Goal: Transaction & Acquisition: Download file/media

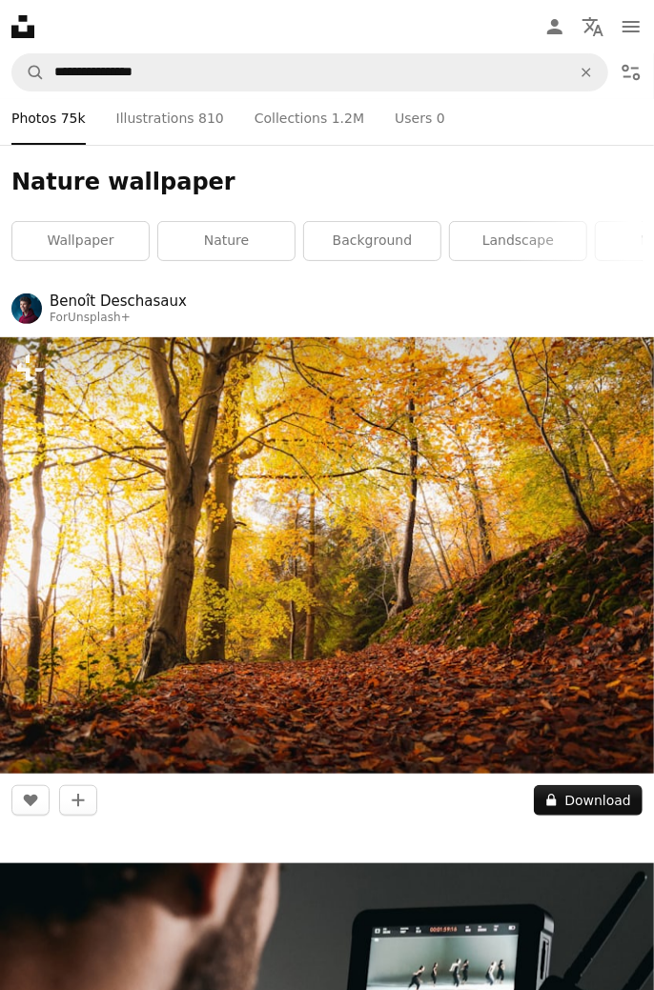
click at [597, 797] on button "A lock Download" at bounding box center [587, 800] width 109 height 30
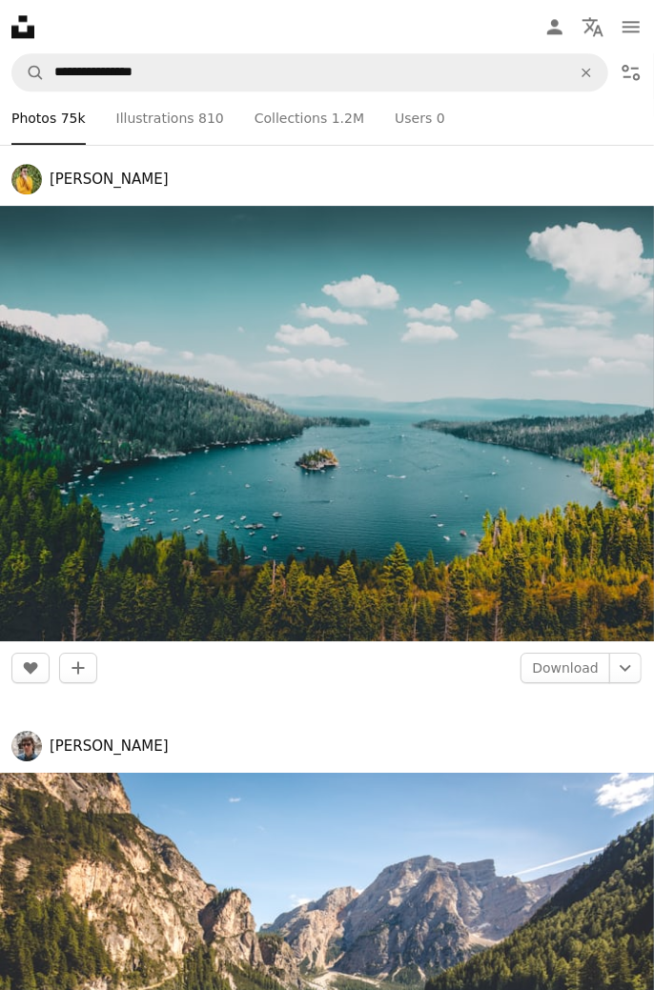
scroll to position [1499, 0]
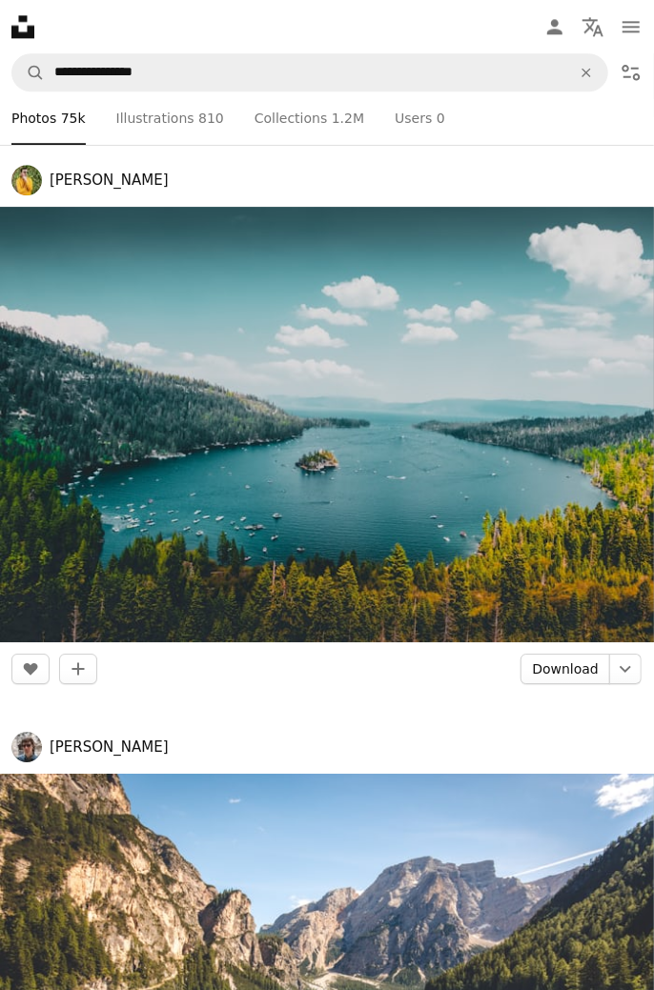
click at [580, 669] on link "Download" at bounding box center [565, 669] width 90 height 30
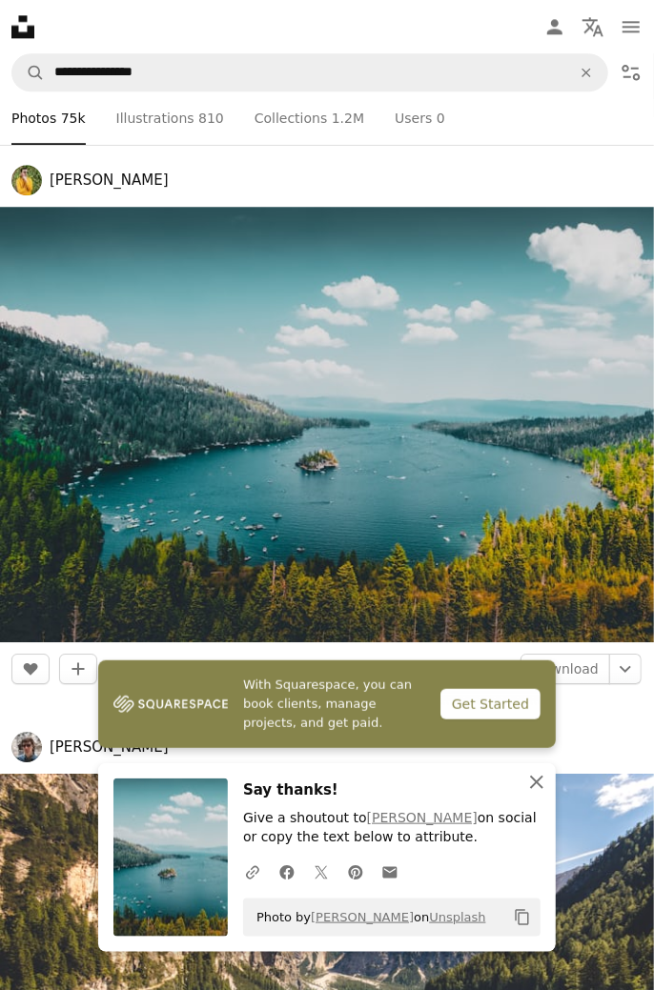
click at [535, 764] on button "An X shape Close" at bounding box center [536, 782] width 38 height 38
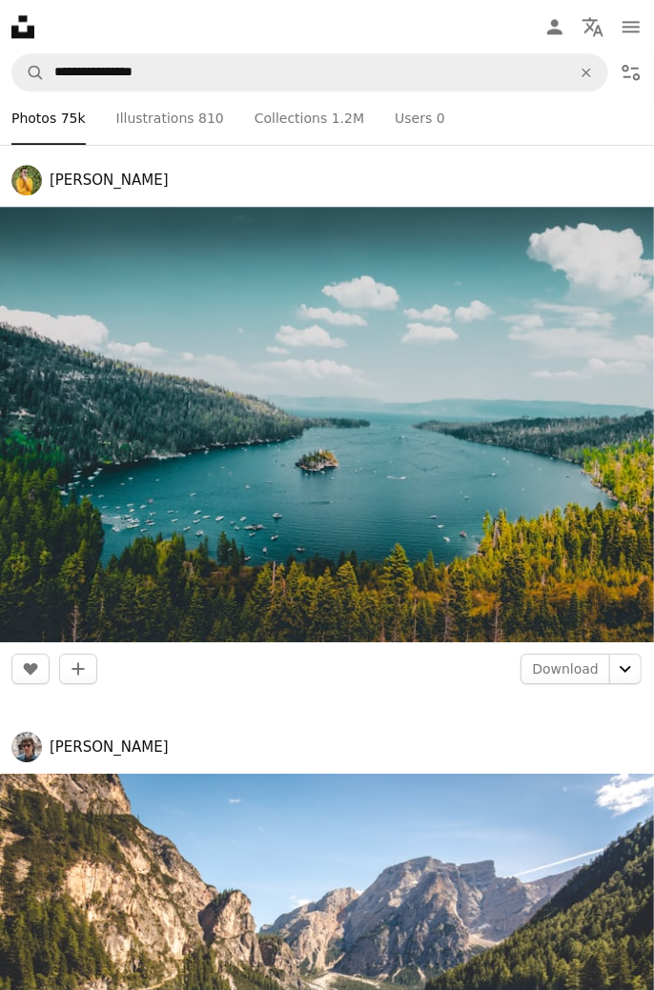
click at [625, 668] on icon "Chevron down" at bounding box center [625, 668] width 30 height 23
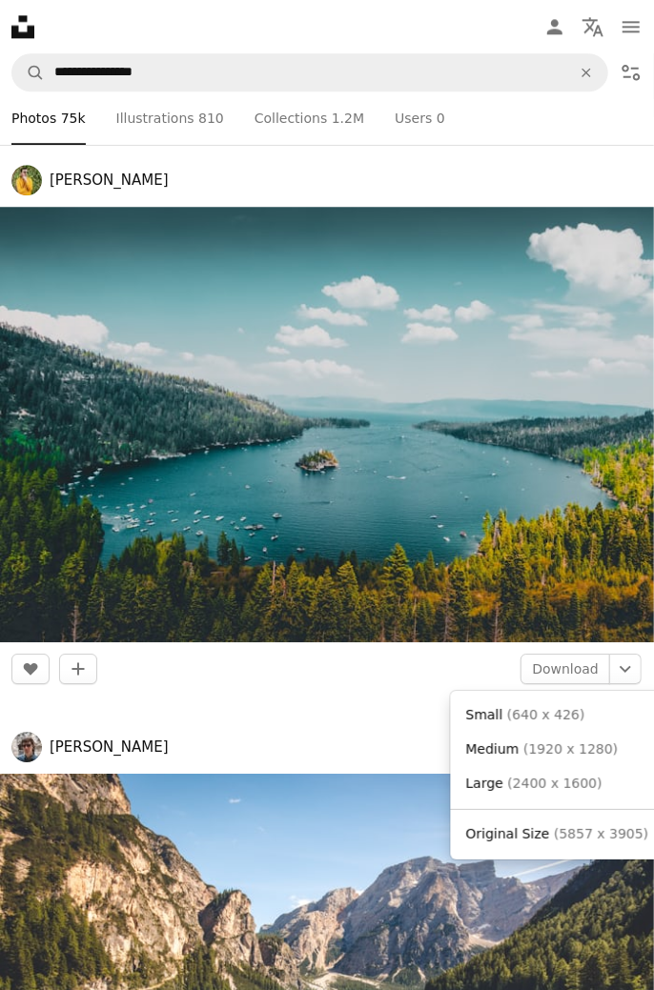
click at [560, 756] on span "Medium ( 1920 x 1280 )" at bounding box center [542, 749] width 152 height 19
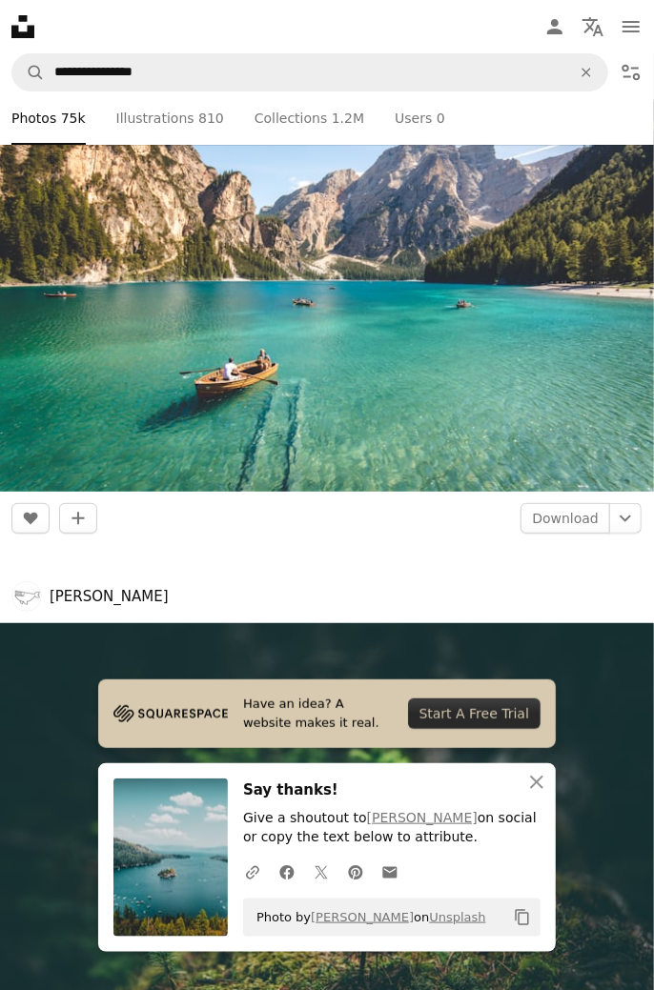
scroll to position [2227, 0]
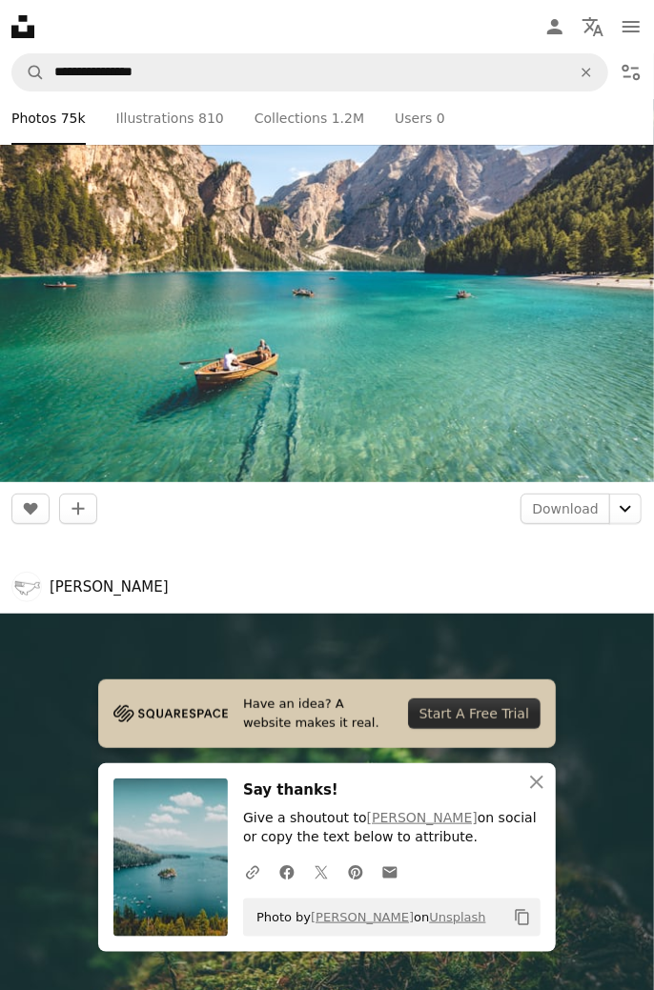
click at [625, 507] on icon "Chevron down" at bounding box center [625, 508] width 30 height 23
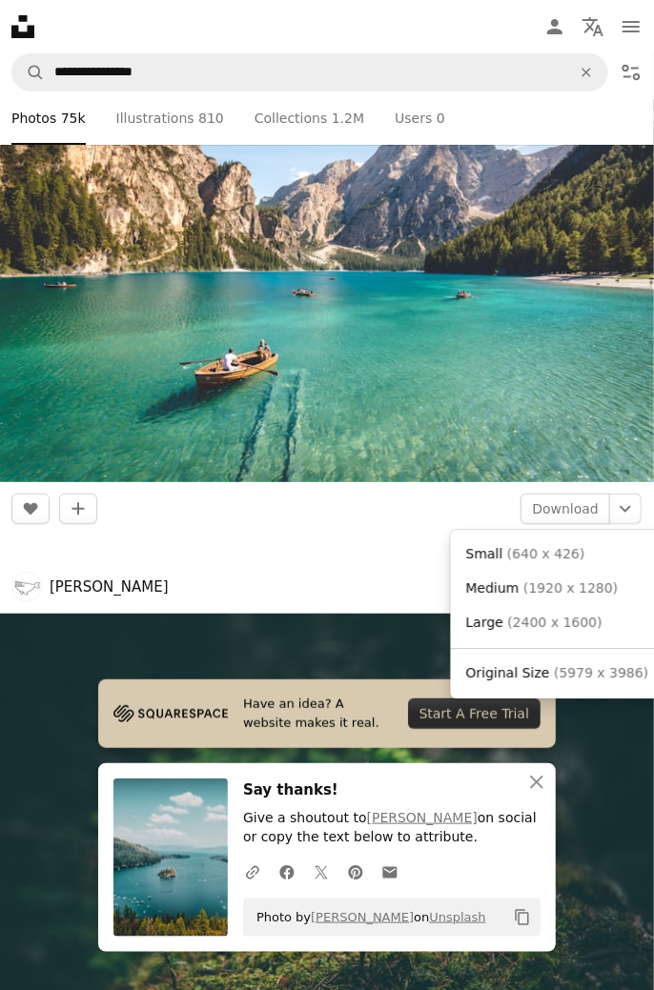
click at [570, 586] on span "( 1920 x 1280 )" at bounding box center [570, 587] width 94 height 15
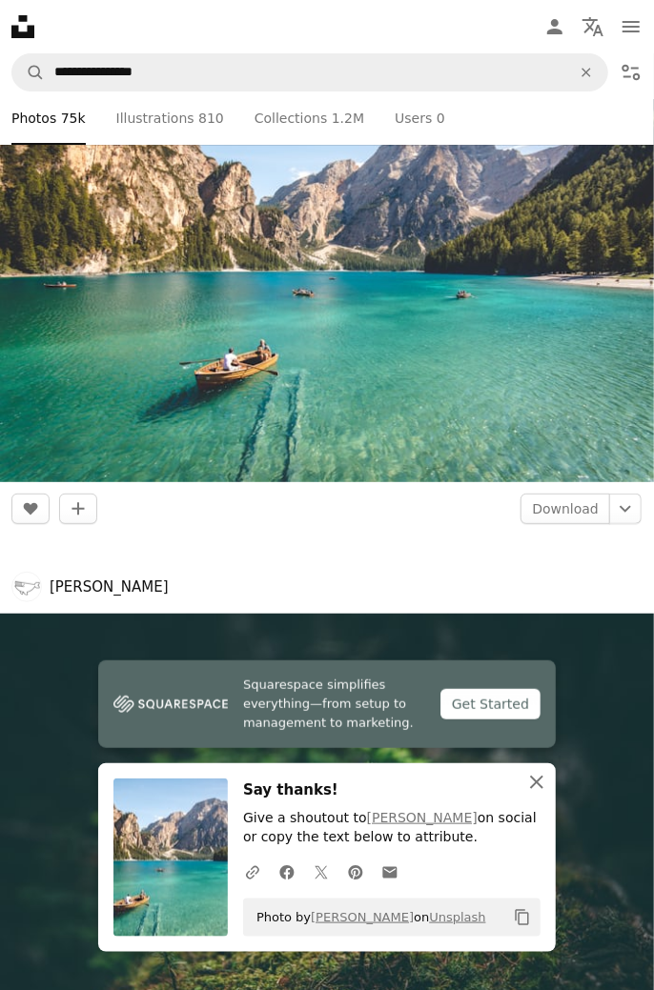
click at [530, 782] on icon "An X shape" at bounding box center [536, 782] width 23 height 23
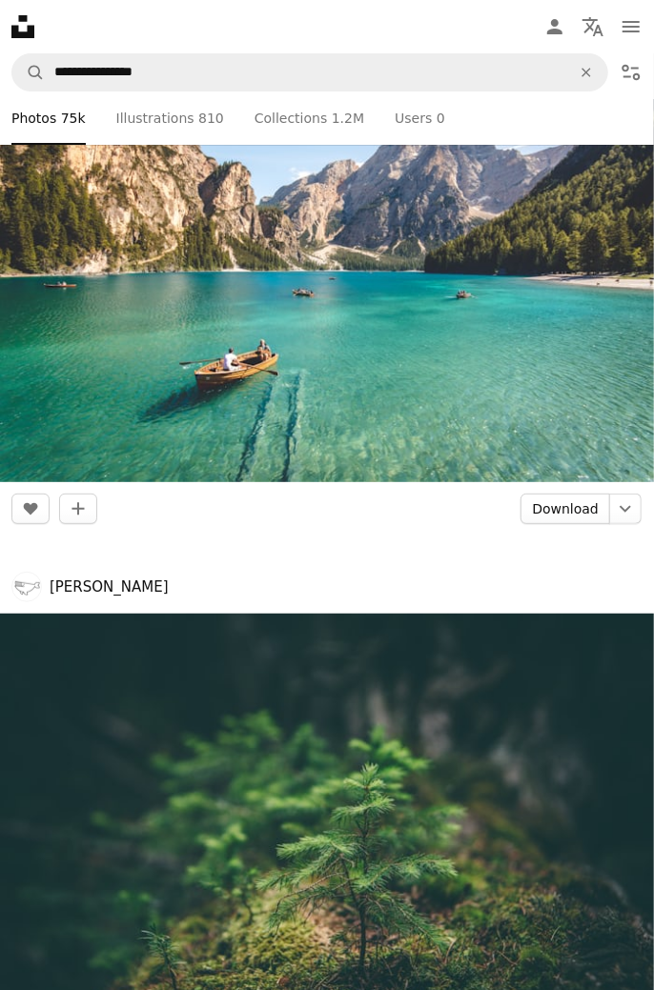
click at [575, 505] on link "Download" at bounding box center [565, 508] width 90 height 30
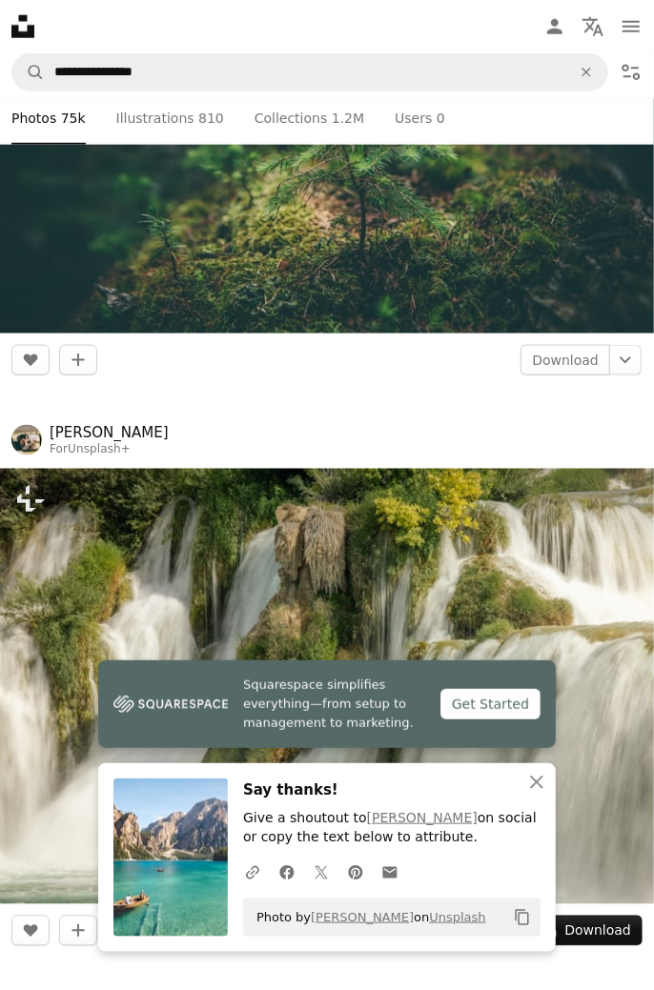
scroll to position [3021, 0]
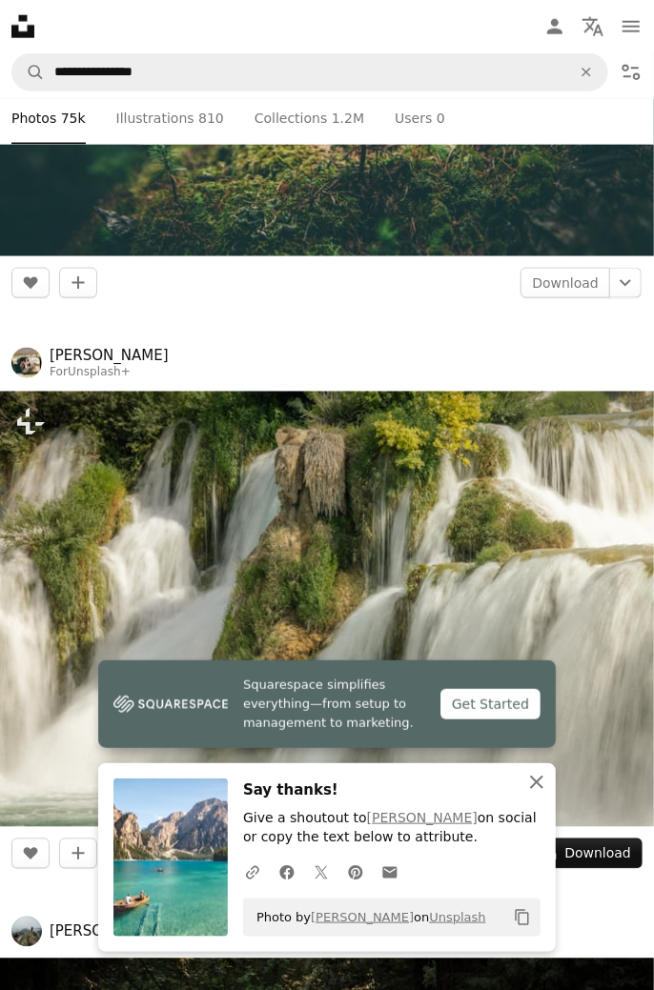
click at [538, 775] on icon "An X shape" at bounding box center [536, 782] width 23 height 23
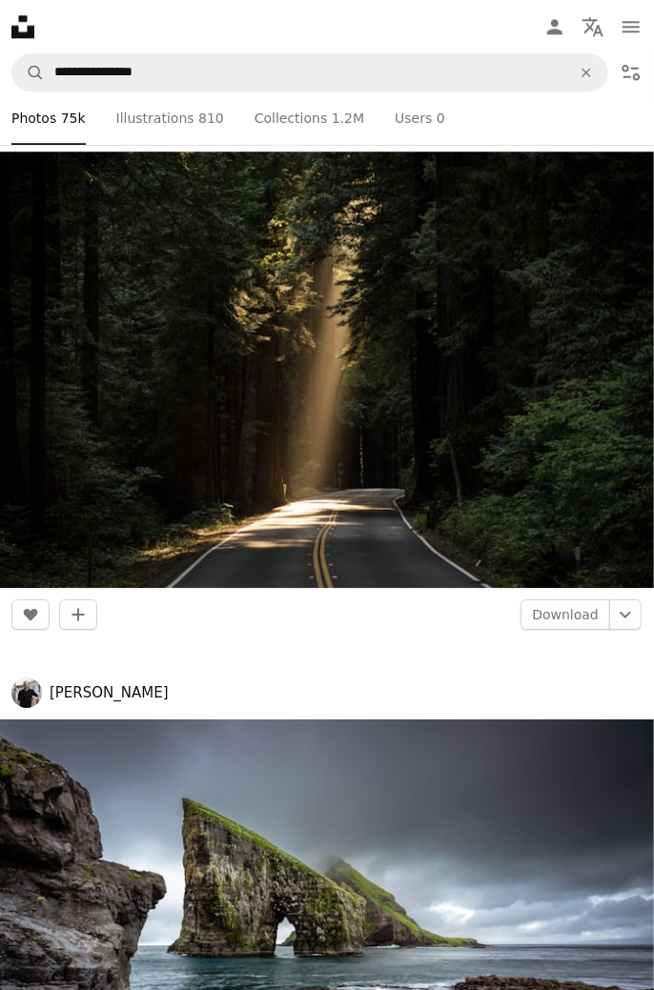
scroll to position [3843, 0]
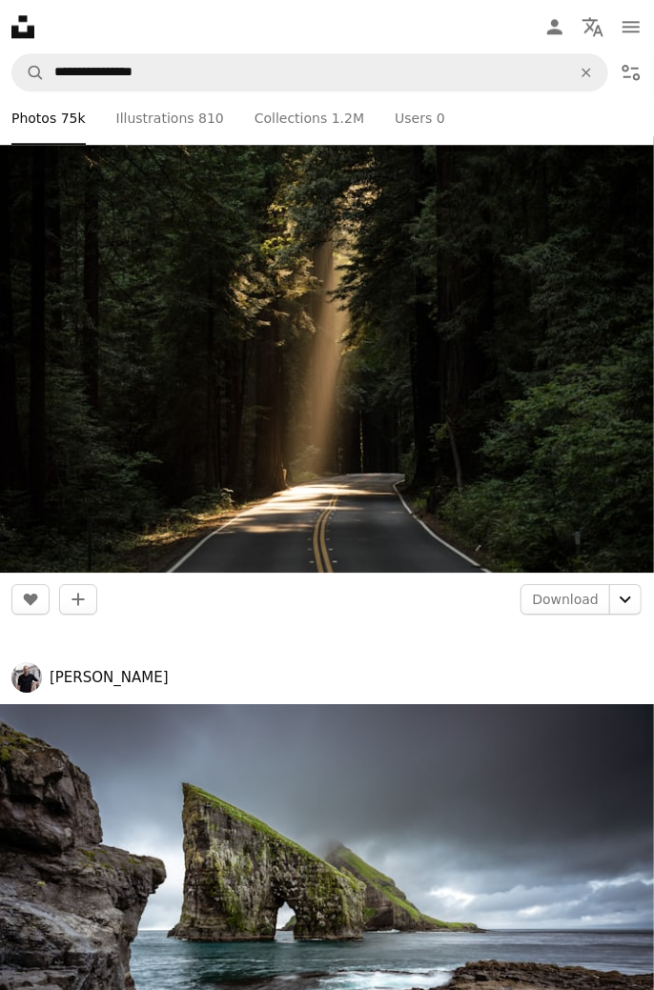
click at [625, 596] on icon "Chevron down" at bounding box center [625, 599] width 30 height 23
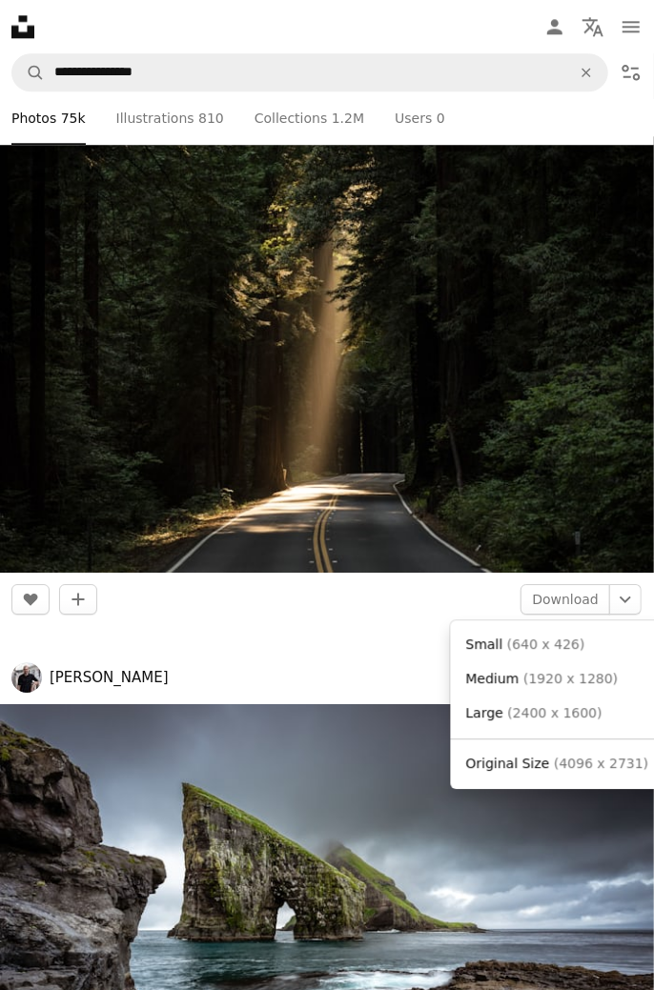
click at [554, 686] on span "Medium ( 1920 x 1280 )" at bounding box center [542, 679] width 152 height 19
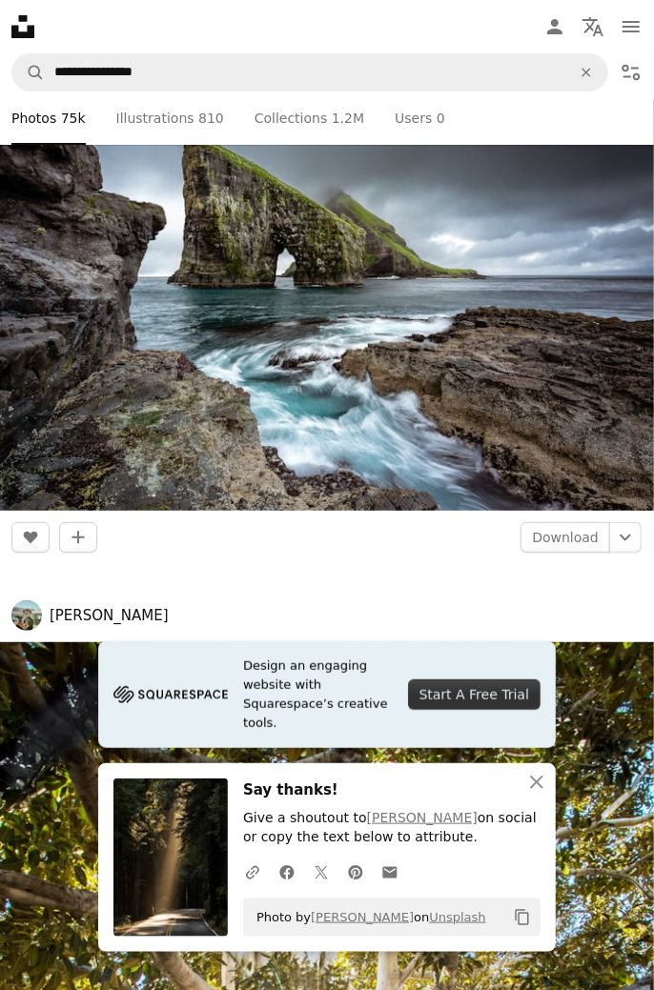
scroll to position [4498, 0]
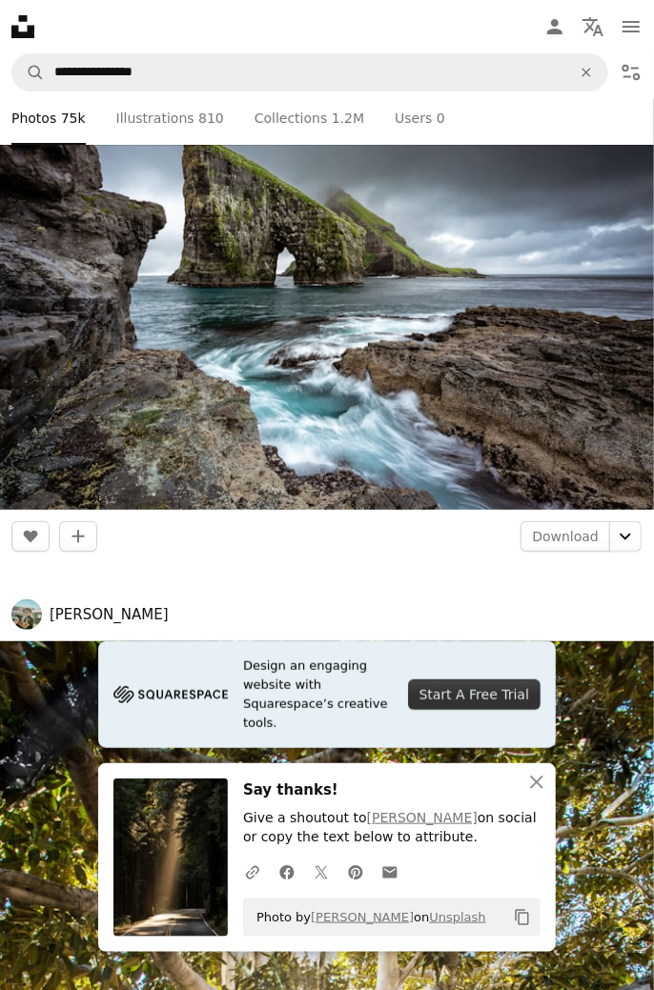
click at [625, 533] on icon "Chevron down" at bounding box center [625, 536] width 30 height 23
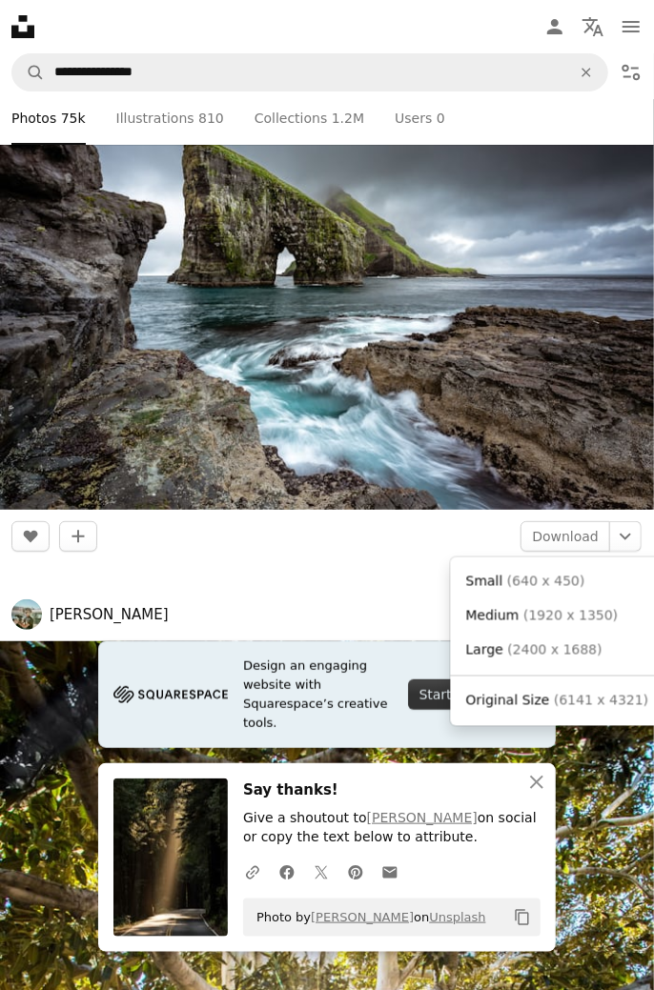
click at [570, 613] on span "( 1920 x 1350 )" at bounding box center [570, 615] width 94 height 15
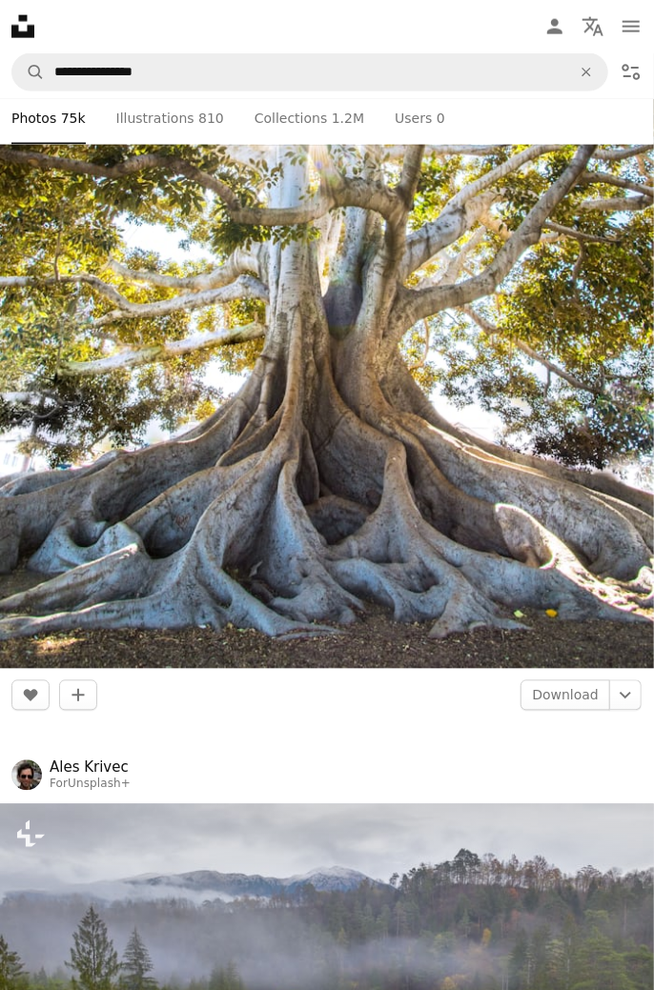
scroll to position [5443, 0]
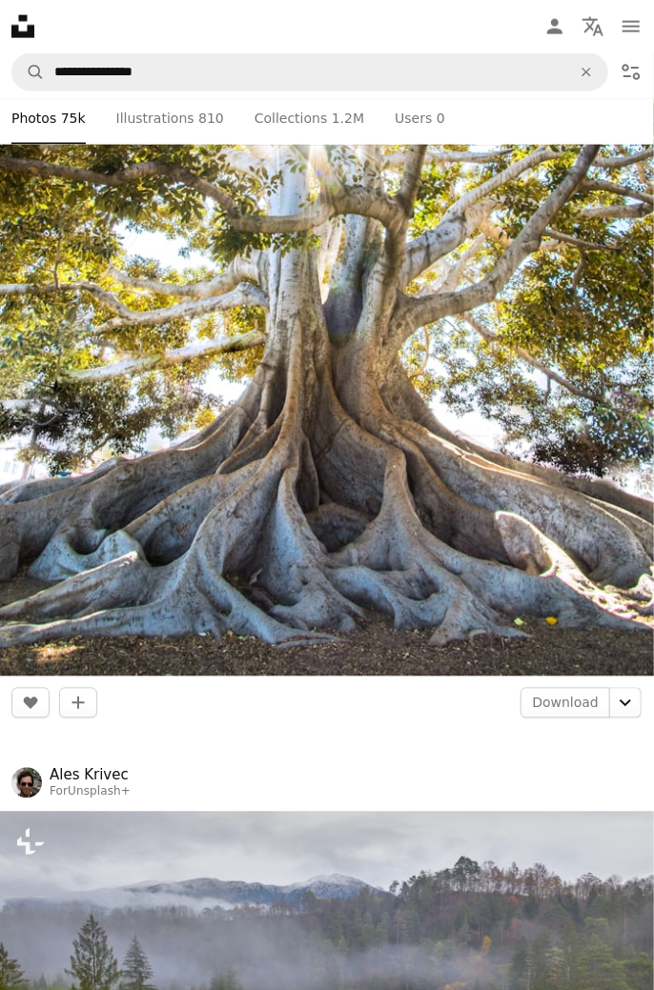
click at [621, 697] on icon "Chevron down" at bounding box center [625, 703] width 30 height 23
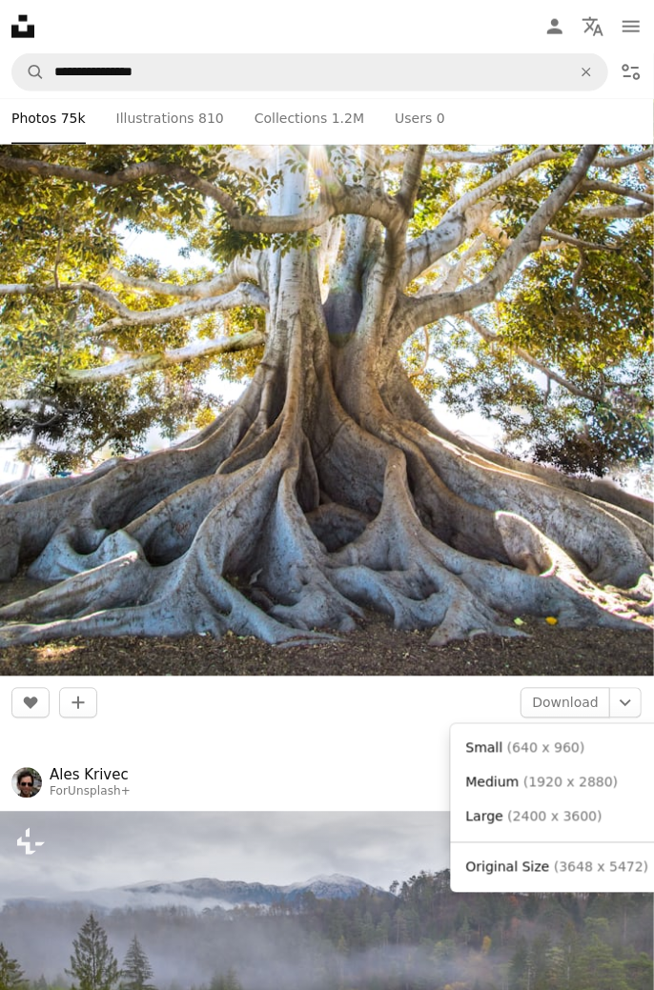
click at [550, 782] on span "( 1920 x 2880 )" at bounding box center [570, 782] width 94 height 15
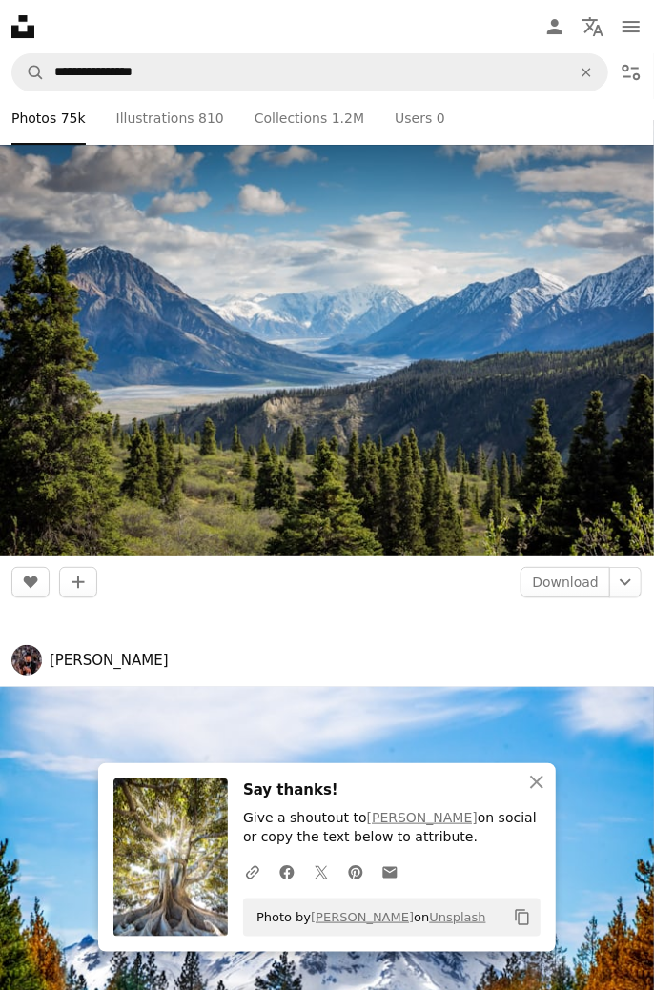
scroll to position [6756, 0]
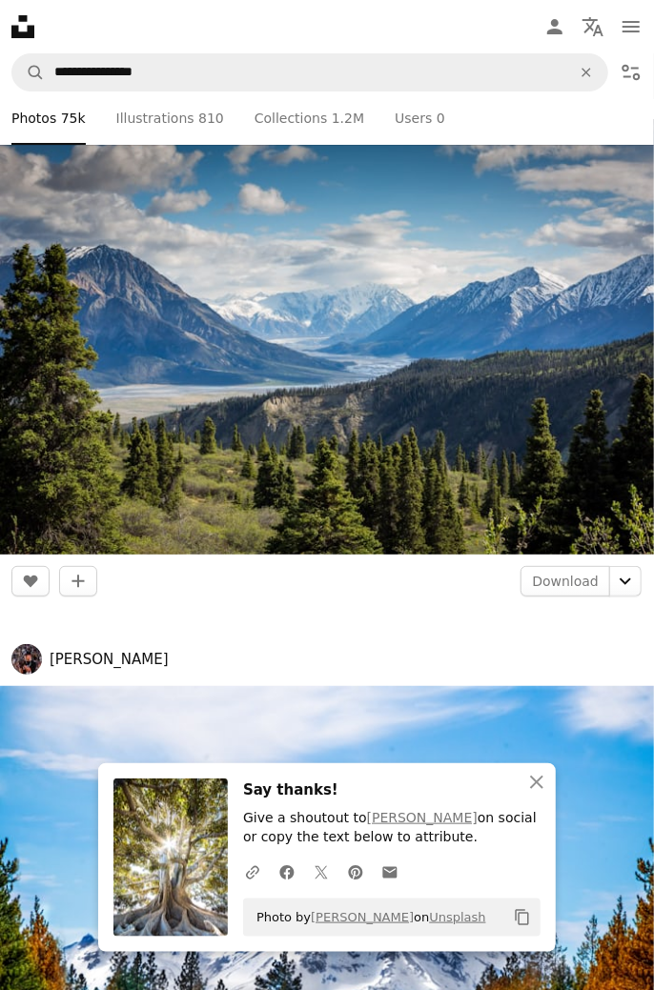
click at [614, 579] on icon "Chevron down" at bounding box center [625, 581] width 30 height 23
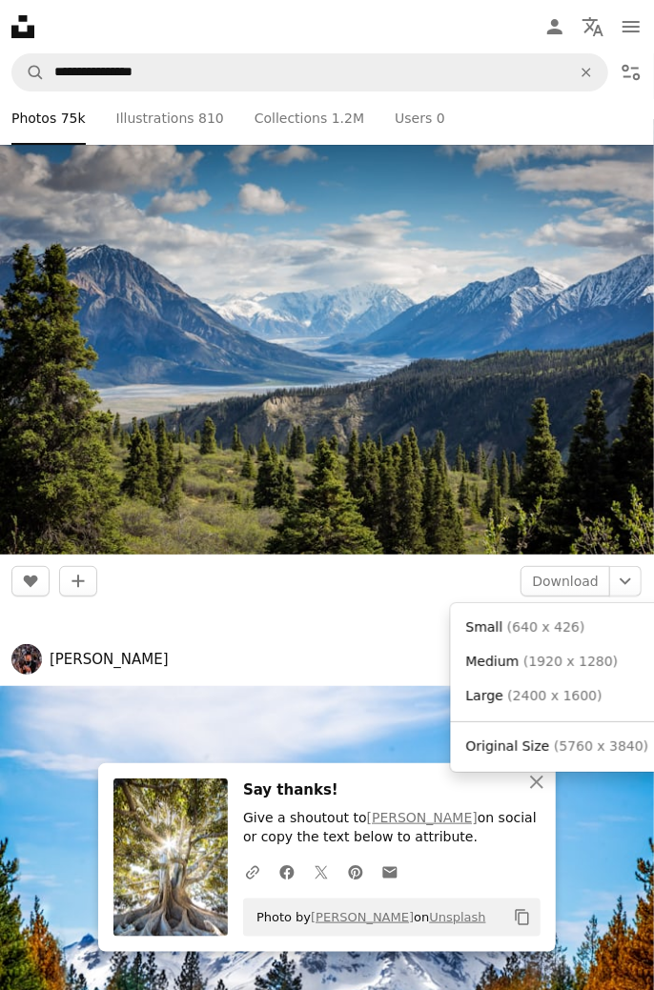
click at [570, 674] on link "Medium ( 1920 x 1280 )" at bounding box center [557, 662] width 198 height 34
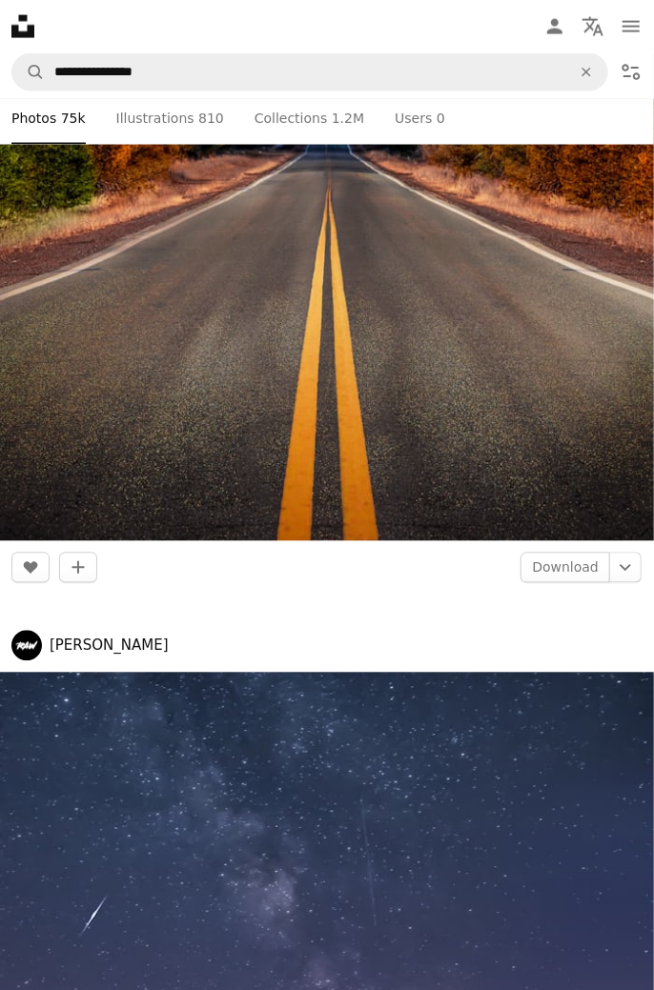
scroll to position [7819, 0]
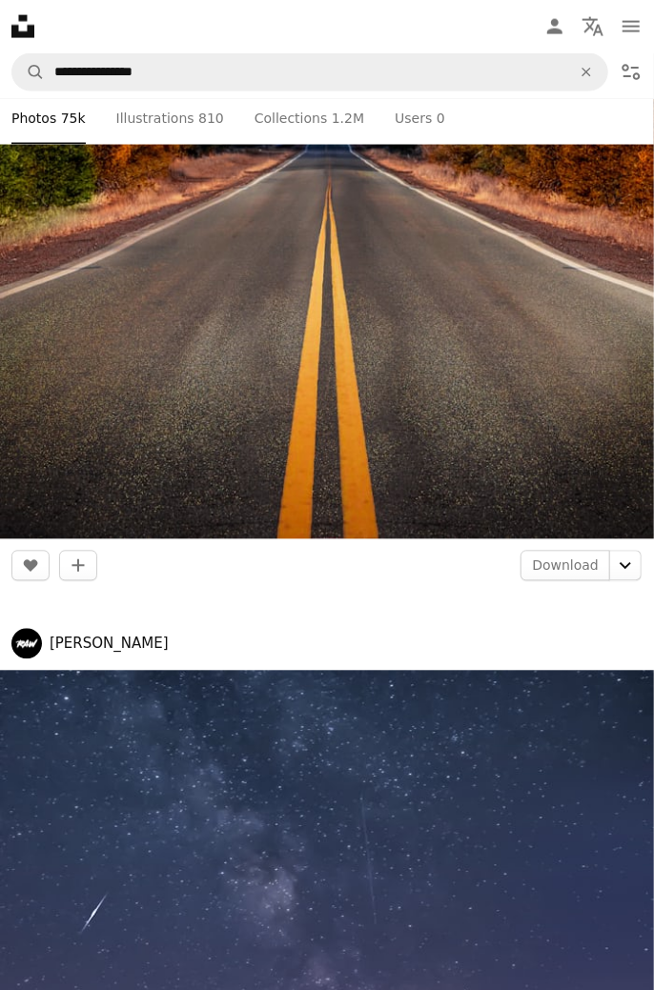
click at [625, 560] on icon "Chevron down" at bounding box center [625, 565] width 30 height 23
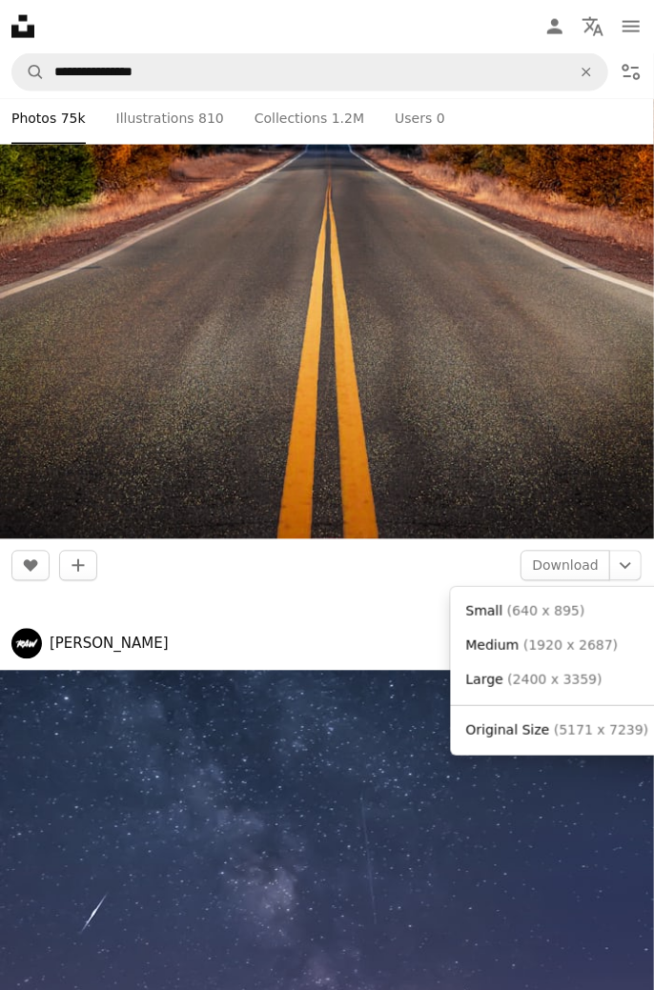
click at [570, 645] on span "( 1920 x 2687 )" at bounding box center [570, 644] width 94 height 15
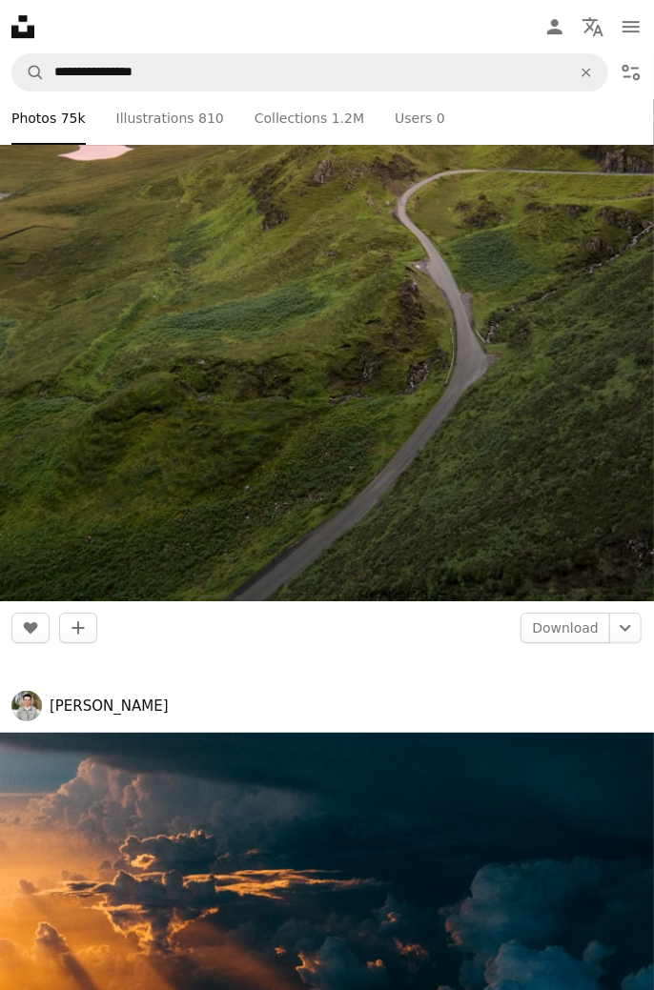
scroll to position [11109, 0]
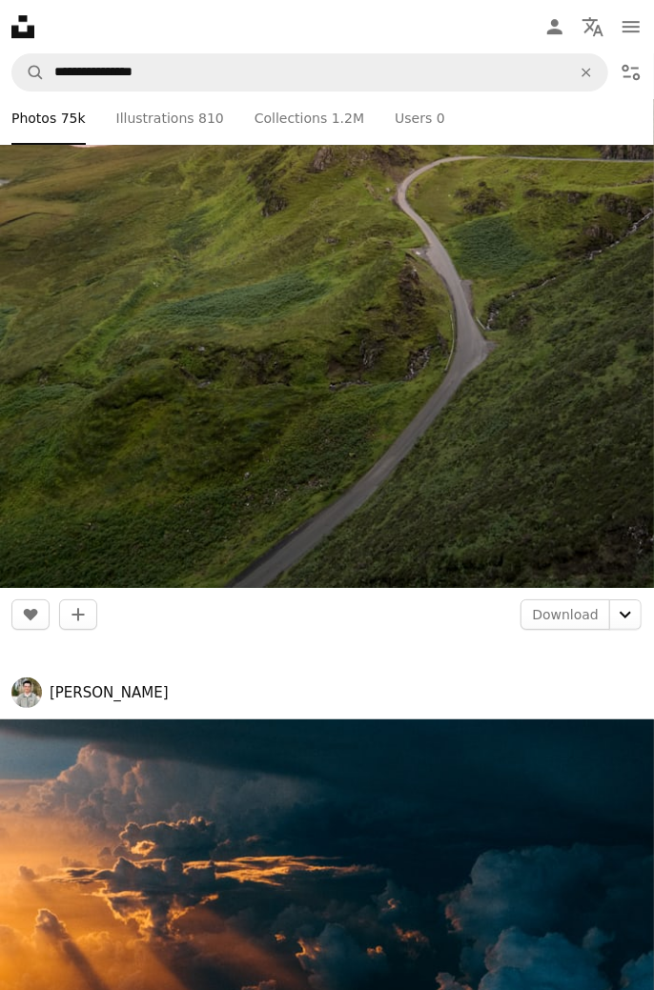
click at [625, 614] on icon "Chevron down" at bounding box center [625, 614] width 30 height 23
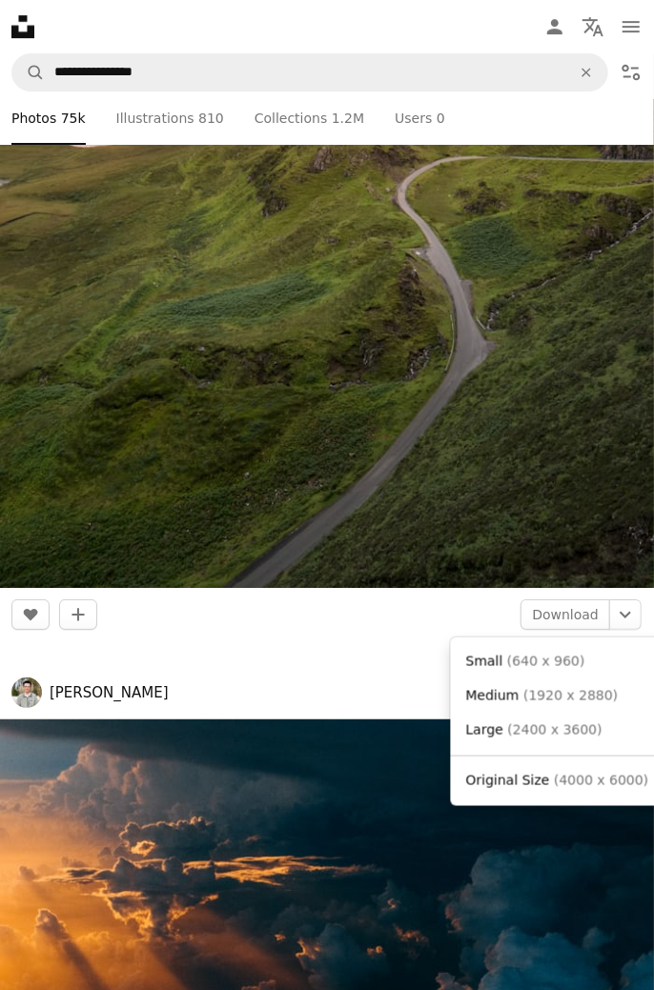
click at [565, 696] on span "( 1920 x 2880 )" at bounding box center [570, 695] width 94 height 15
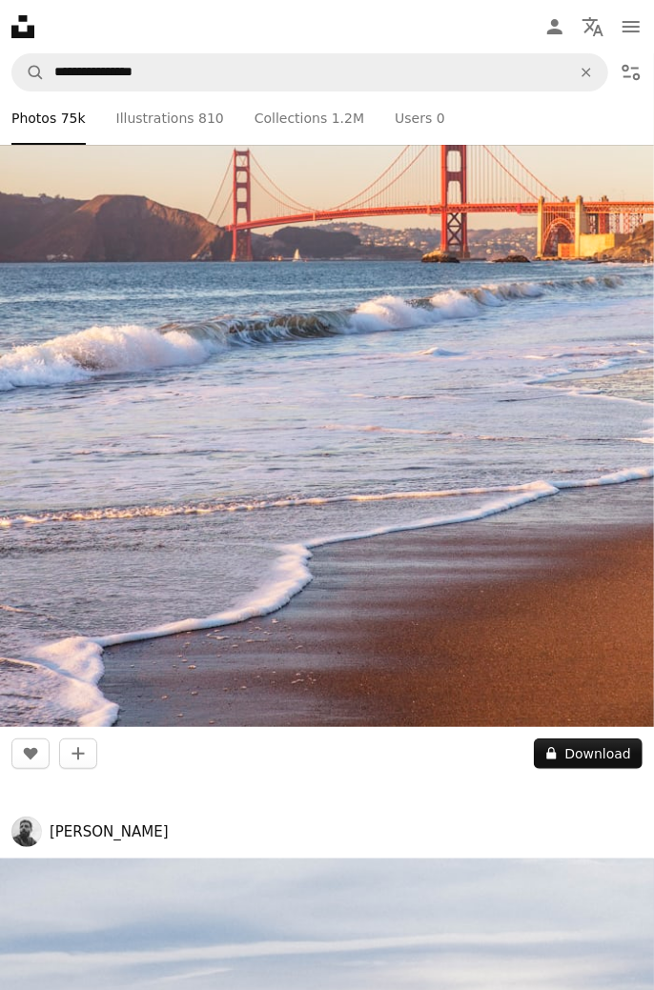
scroll to position [13583, 0]
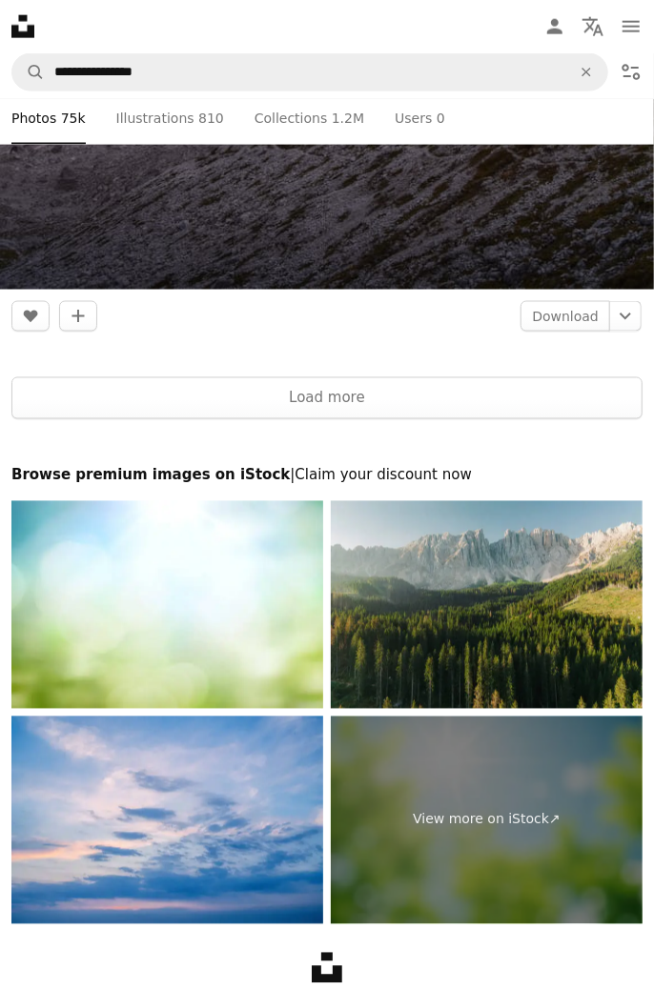
scroll to position [16826, 0]
